Goal: Task Accomplishment & Management: Manage account settings

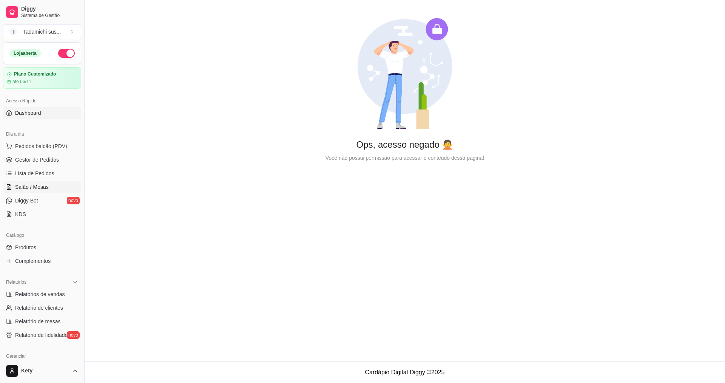
click at [27, 184] on span "Salão / Mesas" at bounding box center [32, 187] width 34 height 8
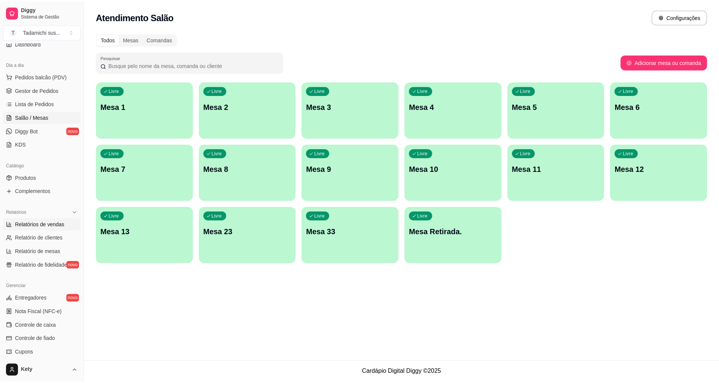
scroll to position [76, 0]
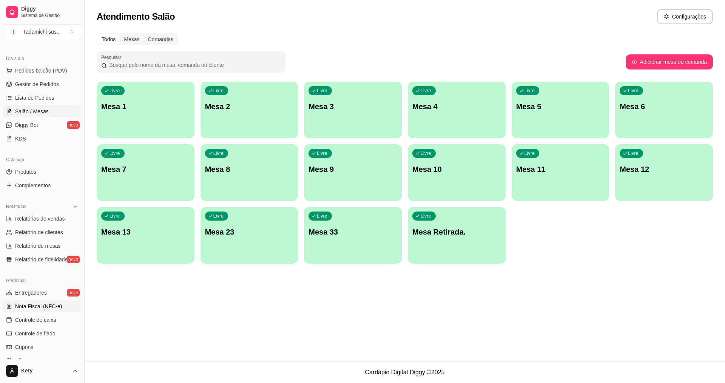
click at [52, 306] on span "Nota Fiscal (NFC-e)" at bounding box center [38, 307] width 47 height 8
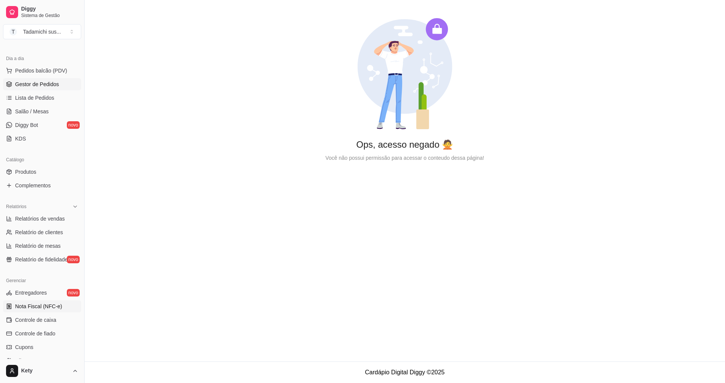
click at [45, 87] on span "Gestor de Pedidos" at bounding box center [37, 84] width 44 height 8
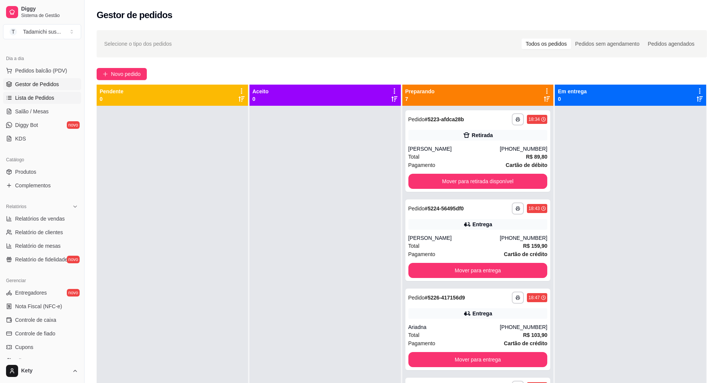
click at [32, 98] on span "Lista de Pedidos" at bounding box center [34, 98] width 39 height 8
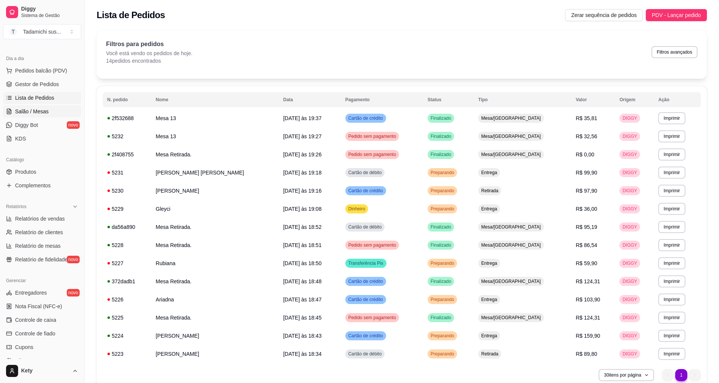
click at [14, 113] on link "Salão / Mesas" at bounding box center [42, 111] width 78 height 12
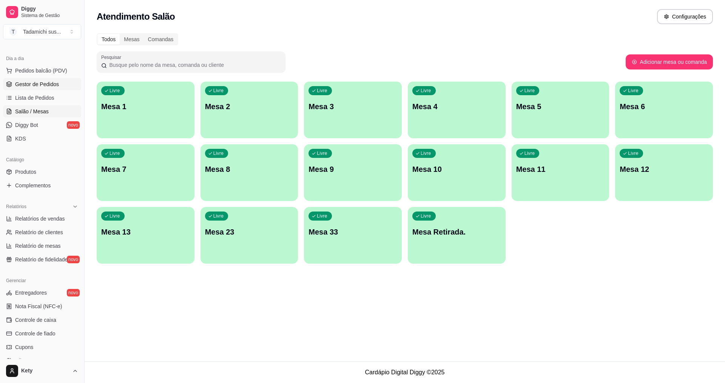
click at [40, 86] on span "Gestor de Pedidos" at bounding box center [37, 84] width 44 height 8
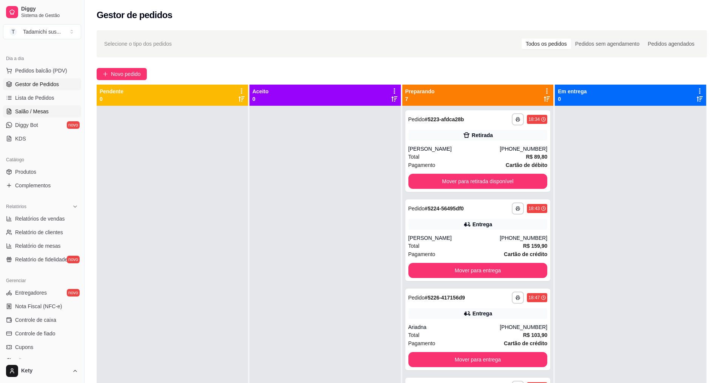
click at [44, 112] on span "Salão / Mesas" at bounding box center [32, 112] width 34 height 8
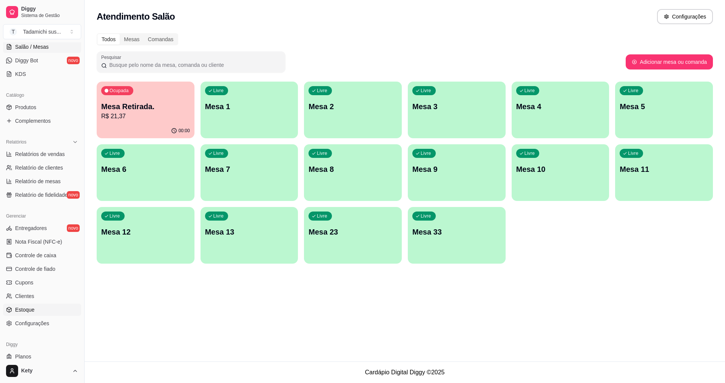
scroll to position [151, 0]
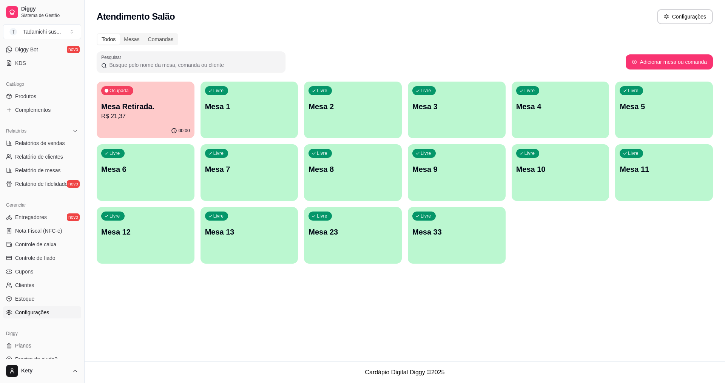
click at [28, 310] on span "Configurações" at bounding box center [32, 313] width 34 height 8
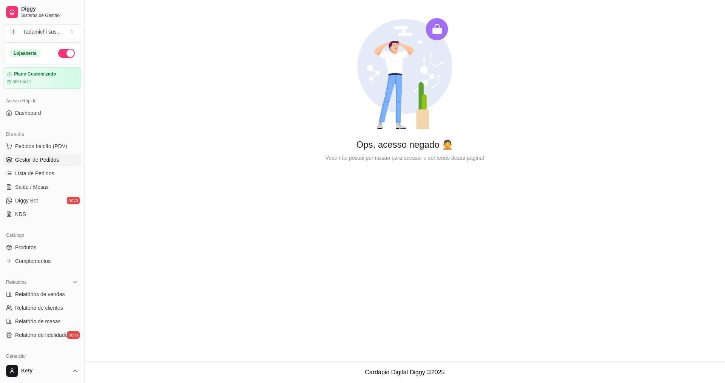
click at [44, 163] on span "Gestor de Pedidos" at bounding box center [37, 160] width 44 height 8
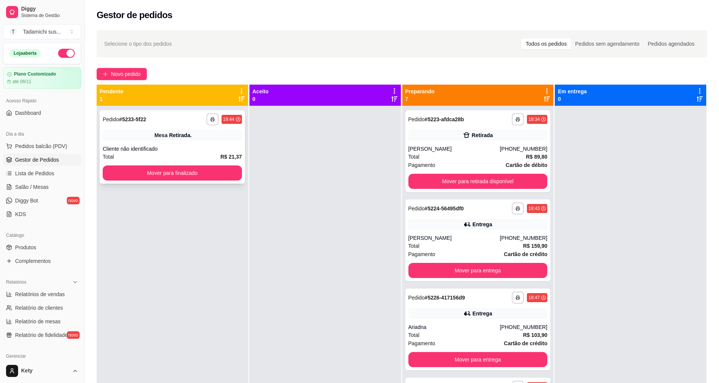
click at [149, 164] on div "**********" at bounding box center [172, 146] width 145 height 73
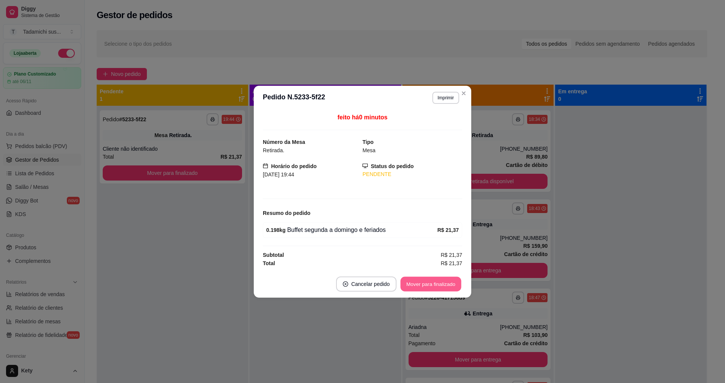
click at [451, 288] on button "Mover para finalizado" at bounding box center [431, 283] width 61 height 15
